Goal: Transaction & Acquisition: Purchase product/service

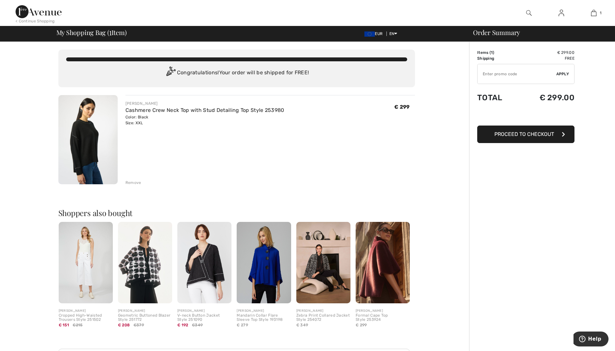
click at [518, 72] on input "TEXT" at bounding box center [517, 73] width 79 height 19
type input "FLASH15"
click at [561, 74] on span "Apply" at bounding box center [562, 74] width 13 height 6
click at [529, 137] on span "Proceed to Checkout" at bounding box center [524, 134] width 60 height 6
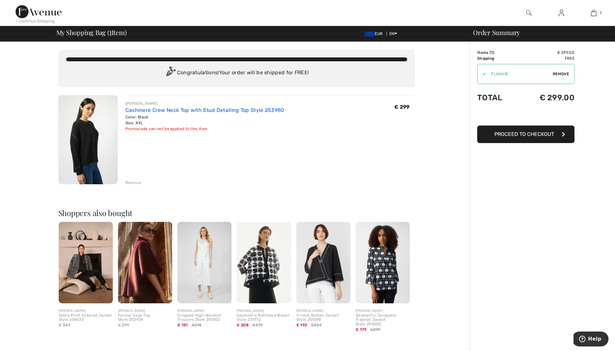
click at [129, 112] on link "Cashmere Crew Neck Top with Stud Detailing Top Style 253980" at bounding box center [204, 110] width 159 height 6
